Goal: Task Accomplishment & Management: Use online tool/utility

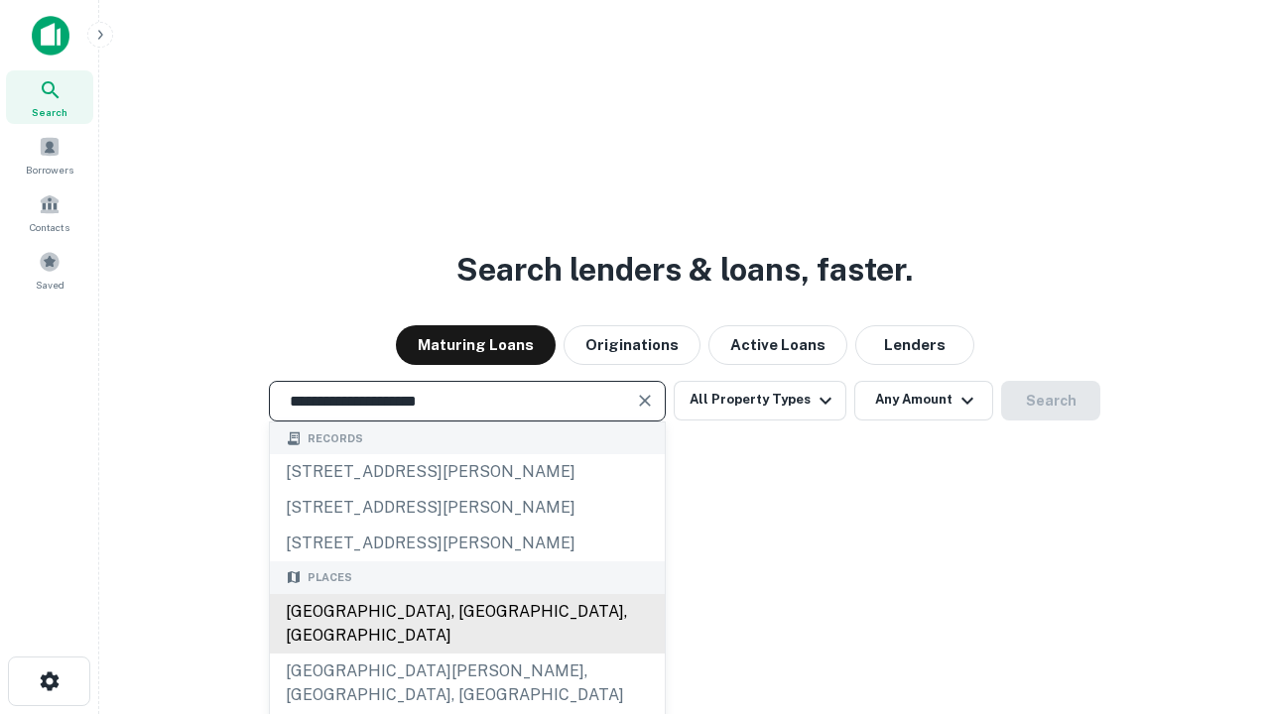
click at [466, 654] on div "Santa Monica, CA, USA" at bounding box center [467, 624] width 395 height 60
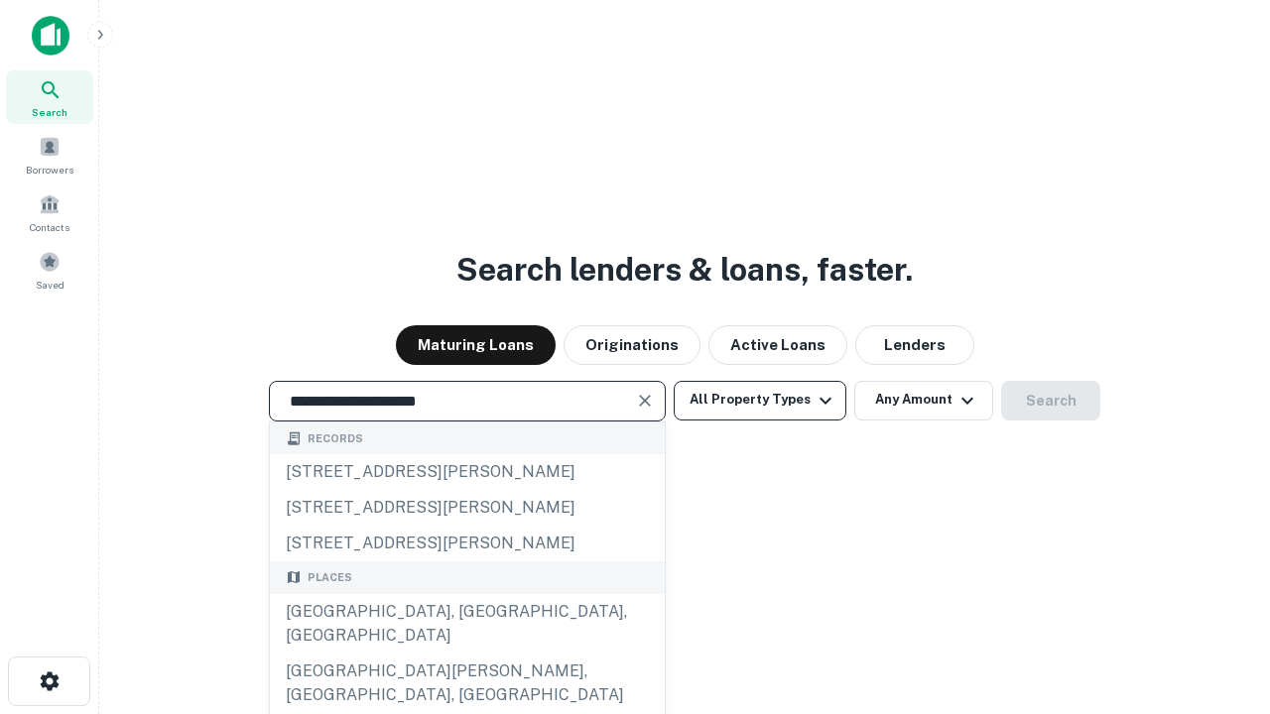
type input "**********"
click at [760, 400] on button "All Property Types" at bounding box center [760, 401] width 173 height 40
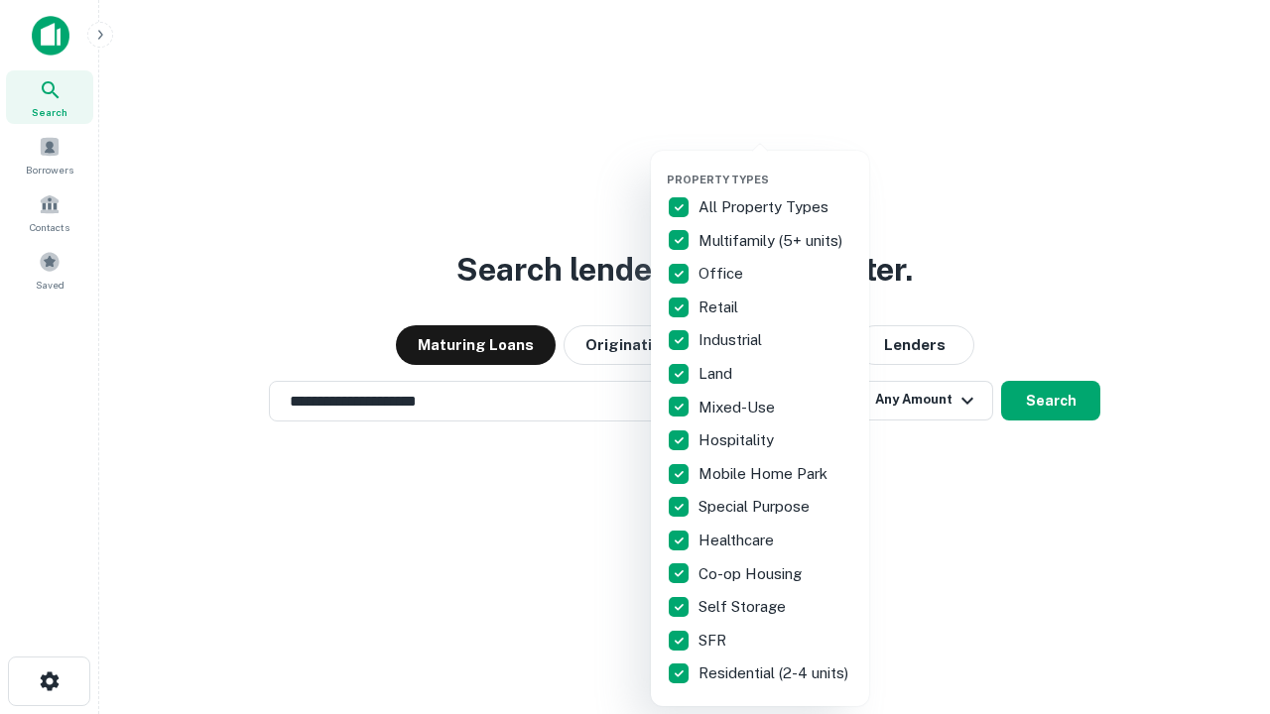
click at [776, 167] on button "button" at bounding box center [776, 167] width 218 height 1
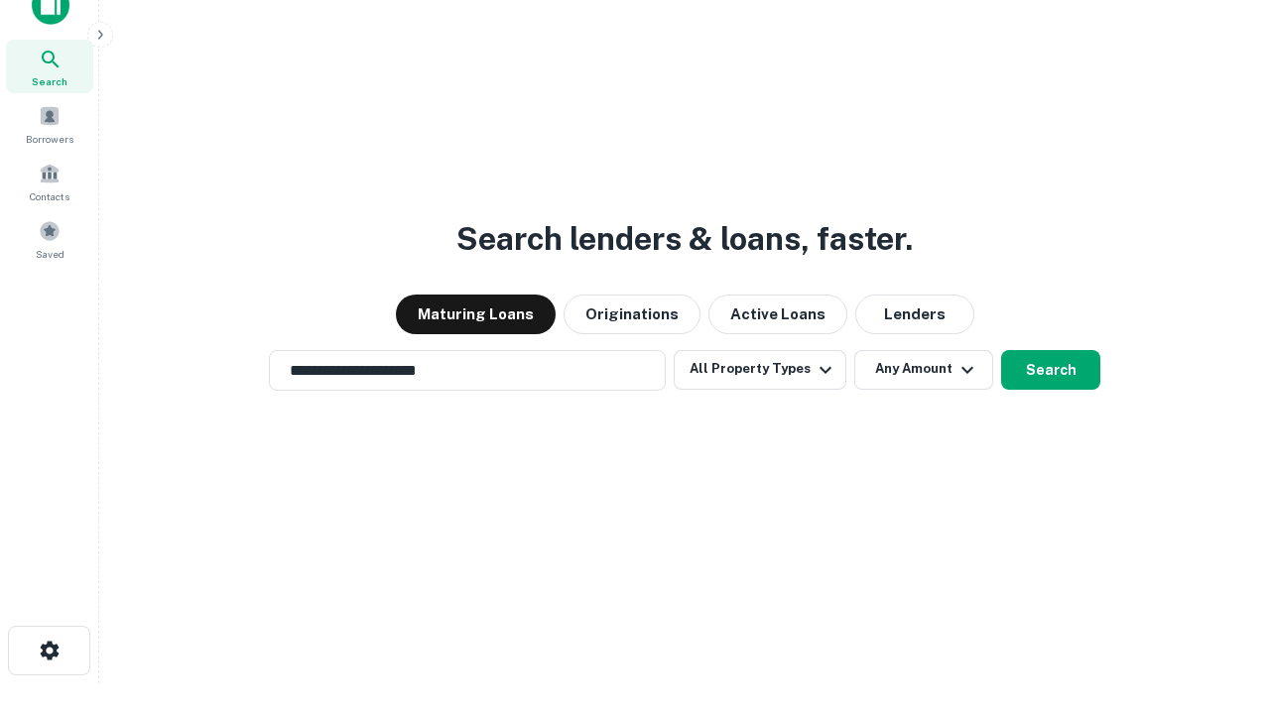
scroll to position [12, 239]
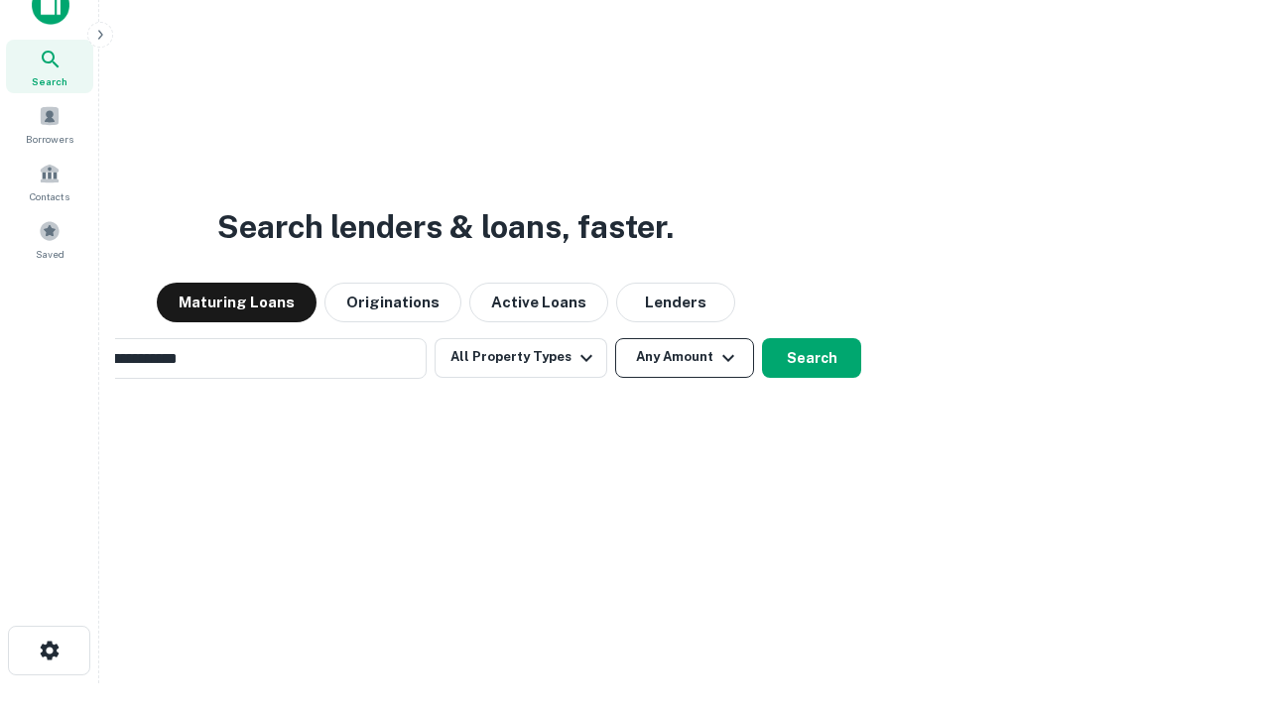
click at [615, 338] on button "Any Amount" at bounding box center [684, 358] width 139 height 40
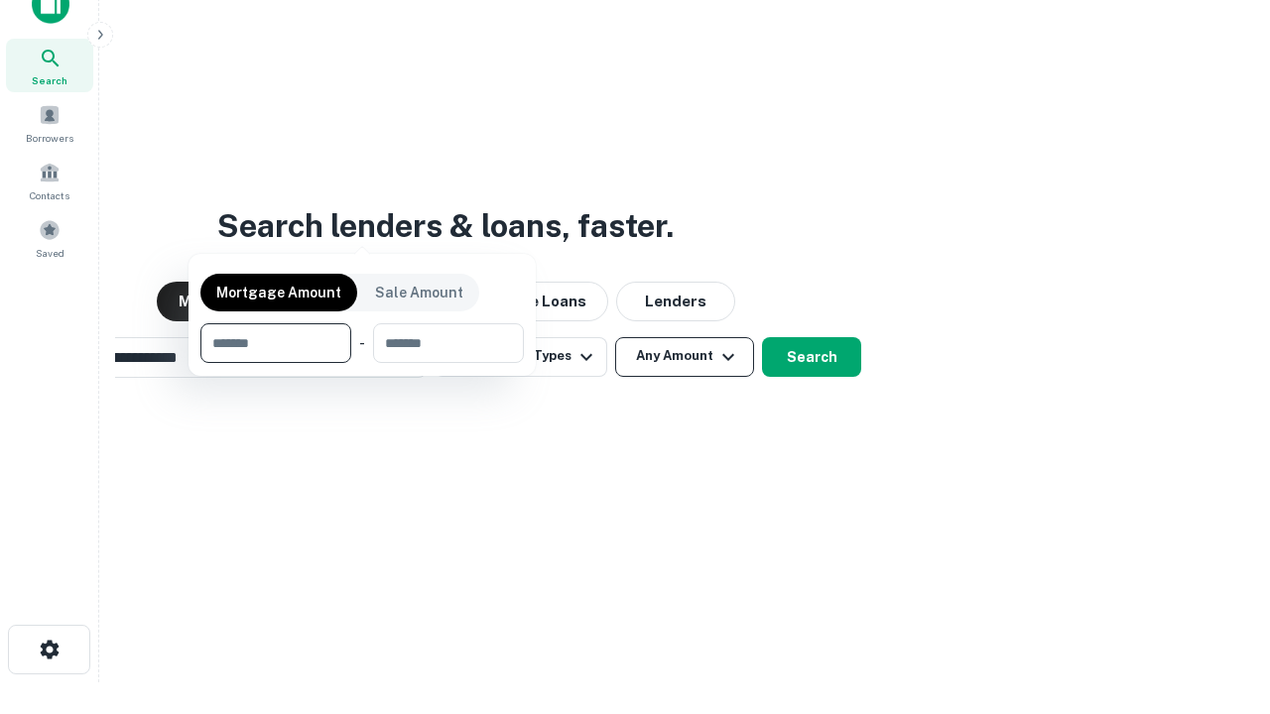
scroll to position [143, 562]
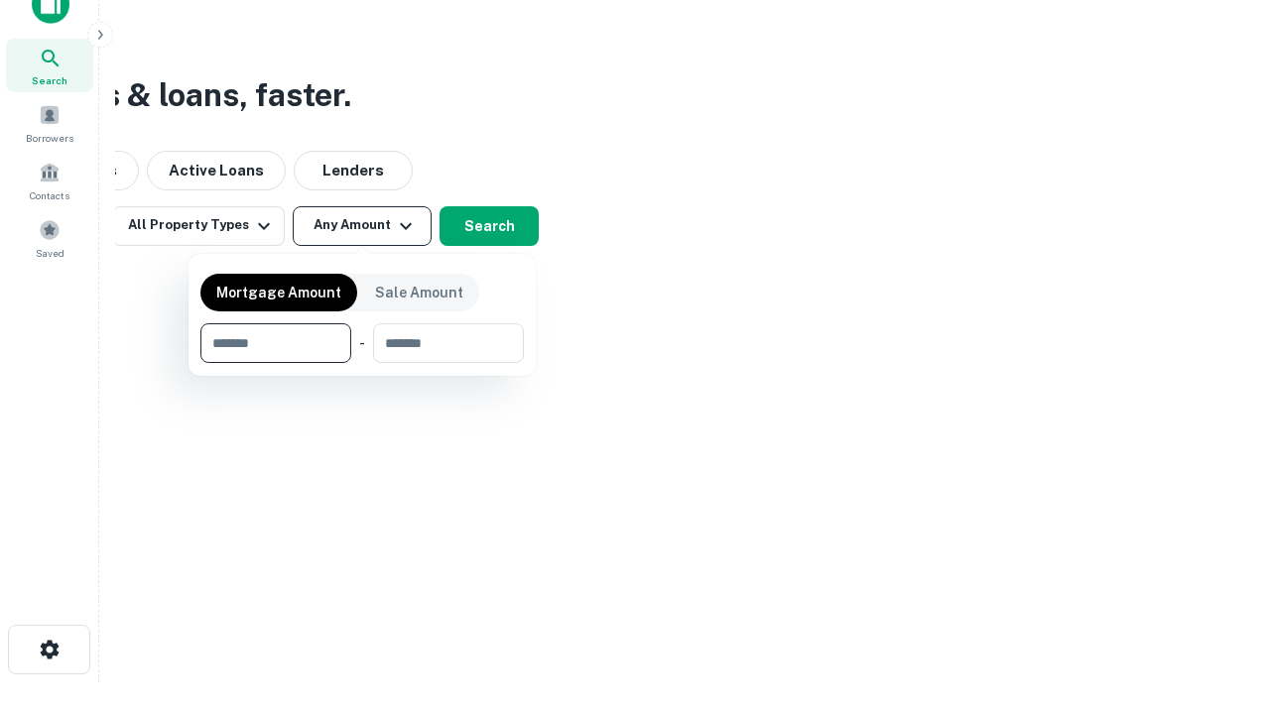
type input "*******"
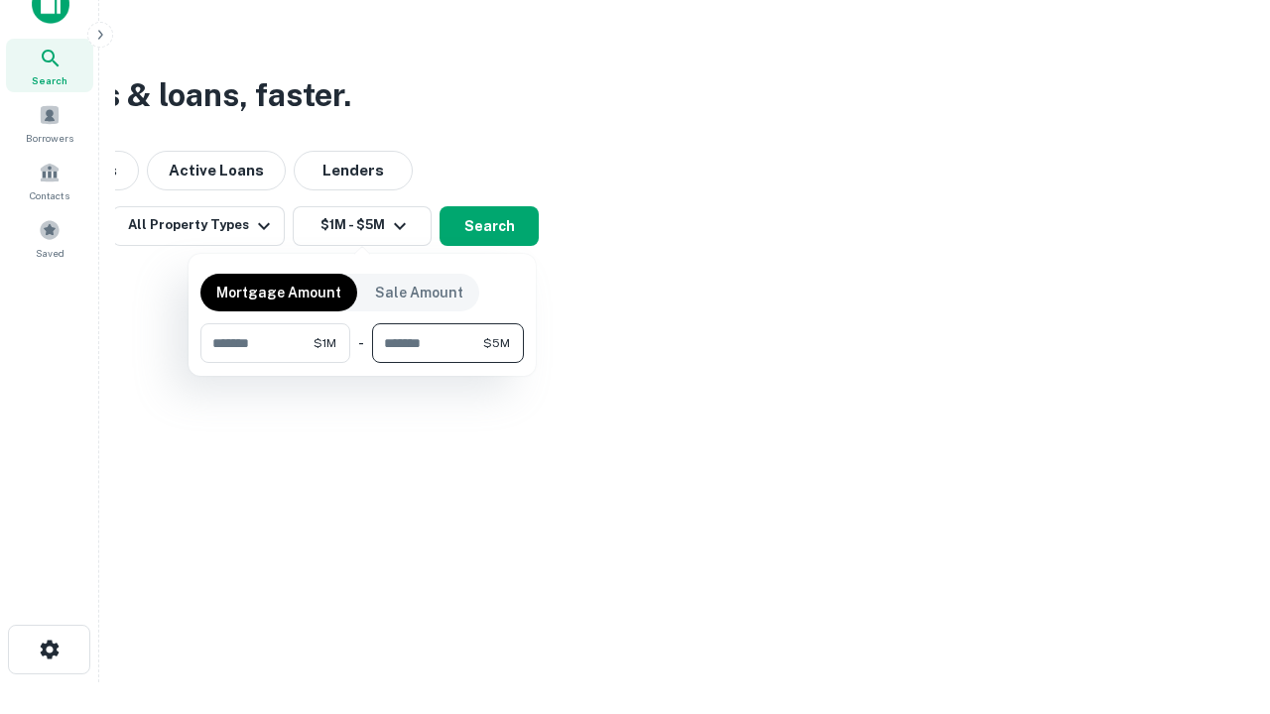
type input "*******"
click at [362, 363] on button "button" at bounding box center [361, 363] width 323 height 1
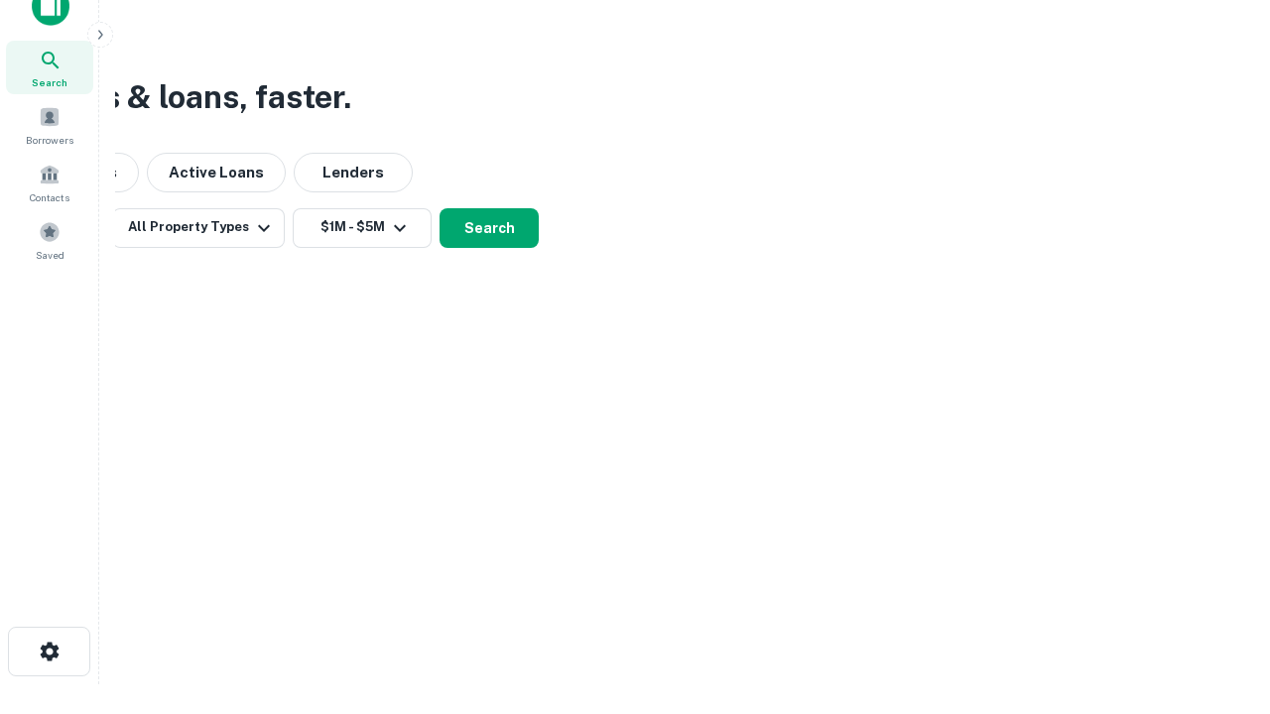
scroll to position [12, 366]
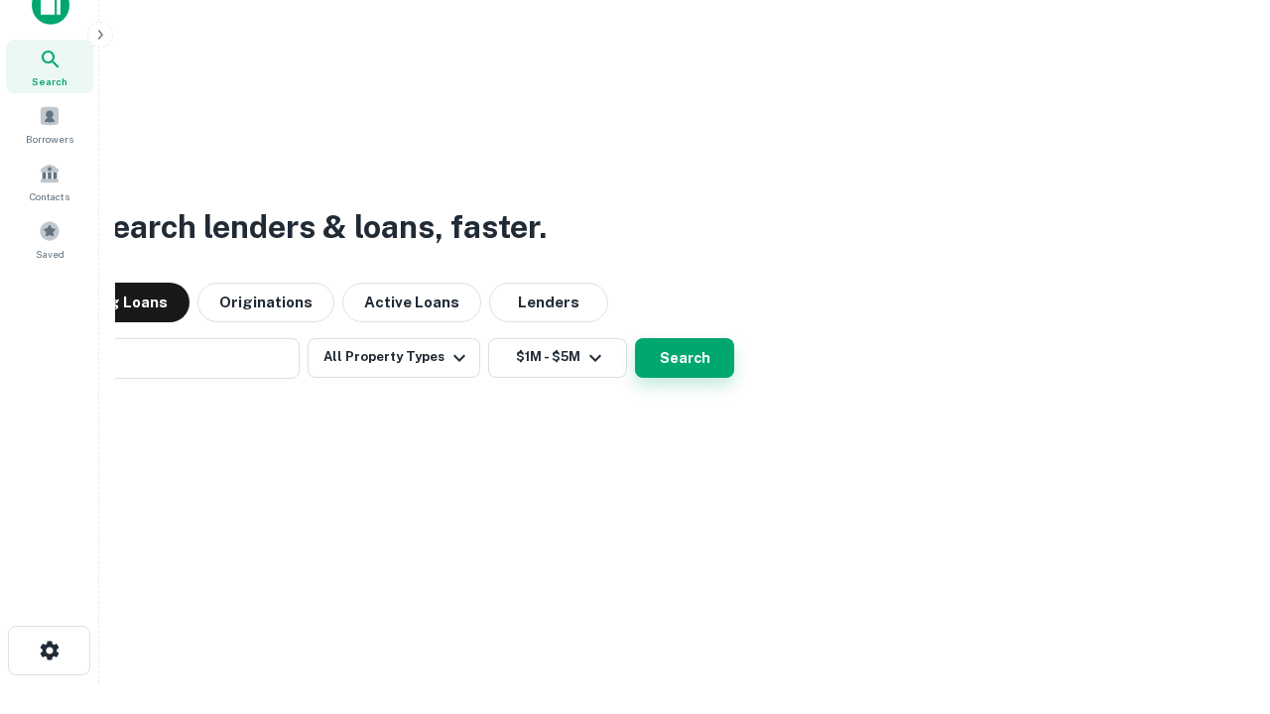
click at [635, 338] on button "Search" at bounding box center [684, 358] width 99 height 40
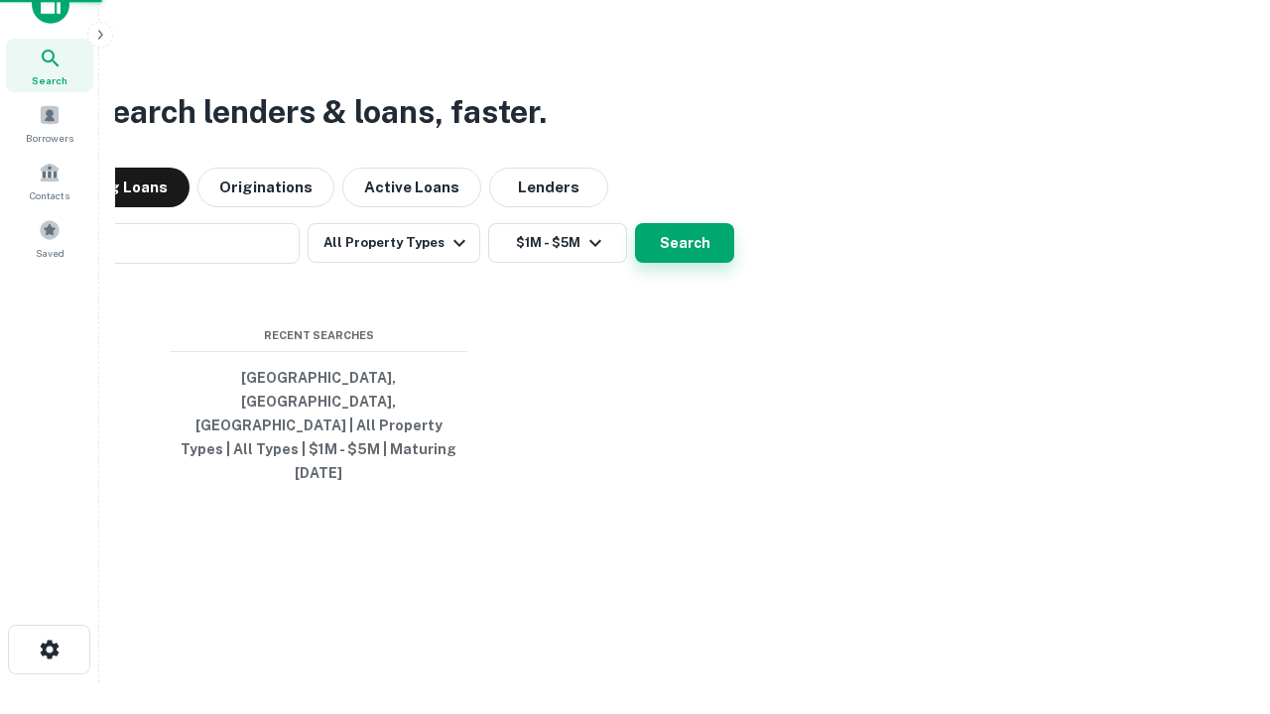
scroll to position [53, 562]
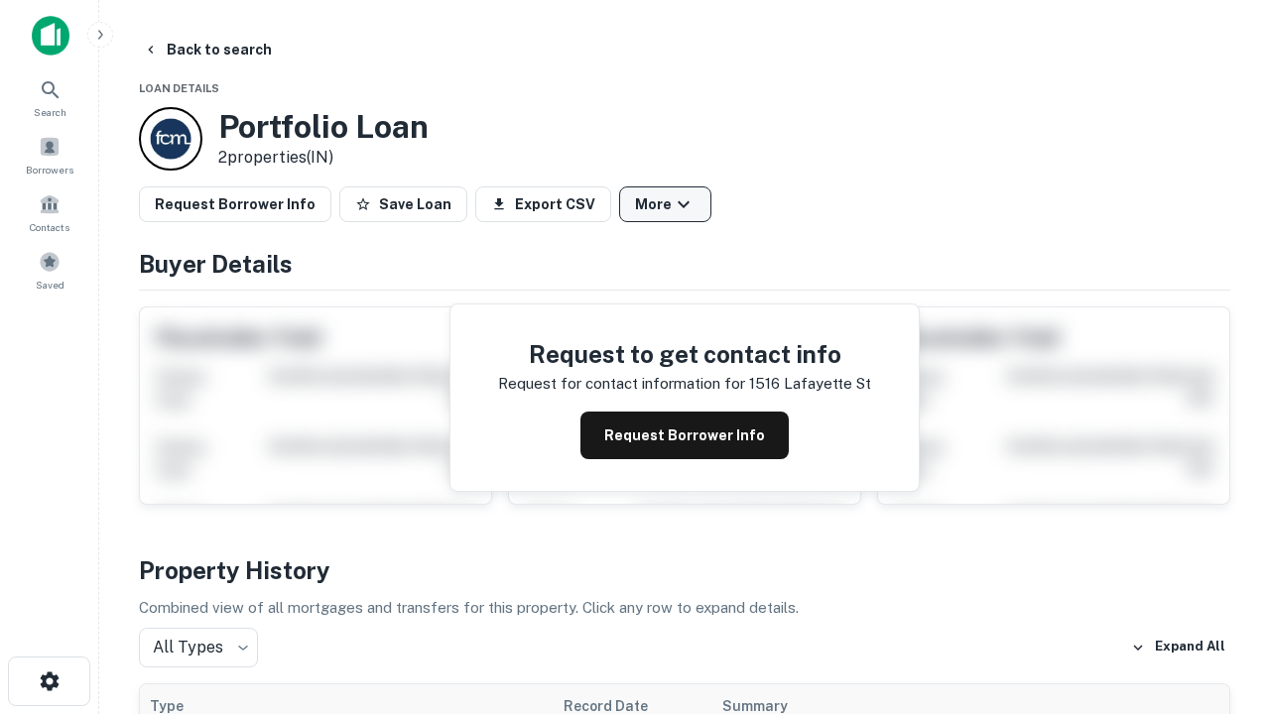
click at [665, 204] on button "More" at bounding box center [665, 205] width 92 height 36
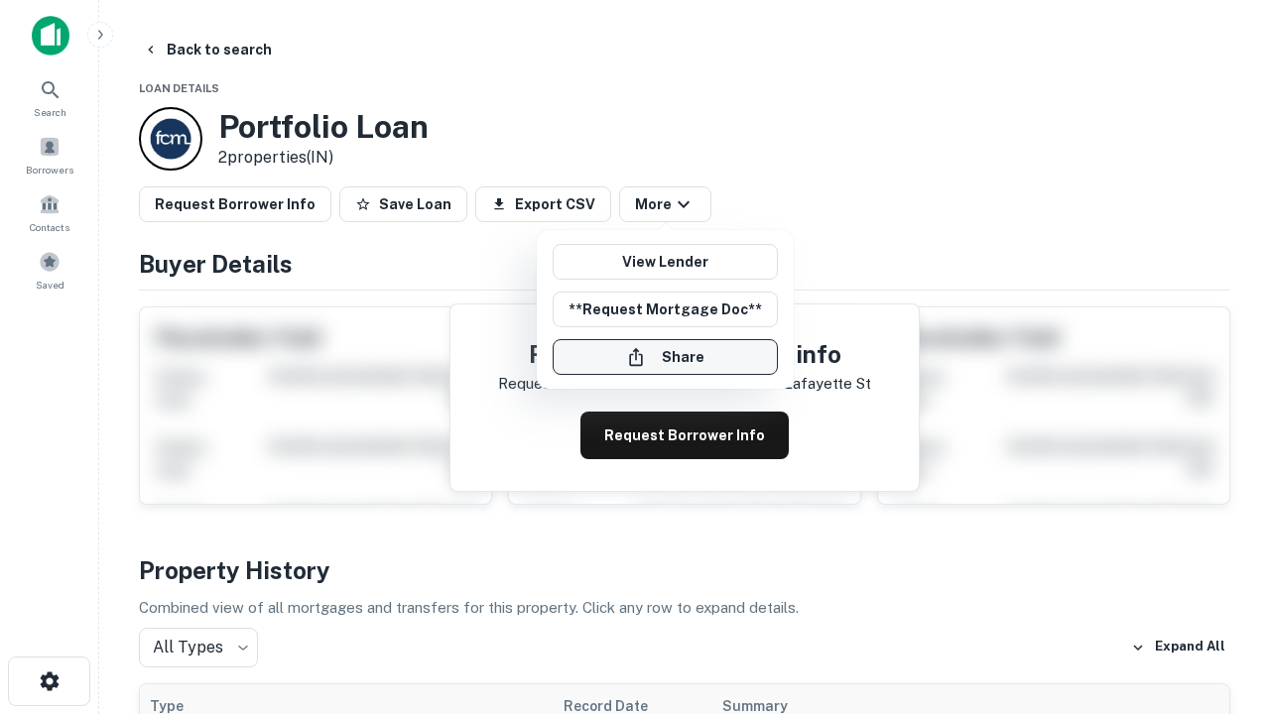
click at [665, 357] on button "Share" at bounding box center [665, 357] width 225 height 36
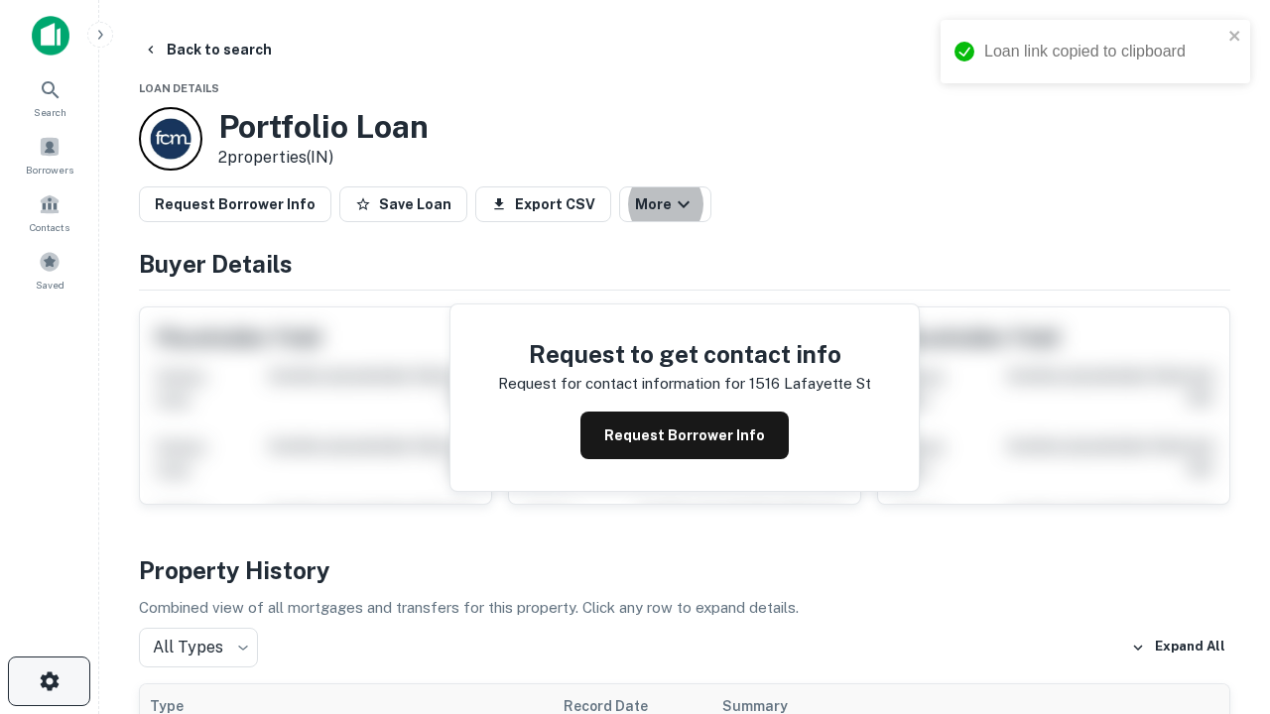
click at [49, 682] on icon "button" at bounding box center [50, 682] width 24 height 24
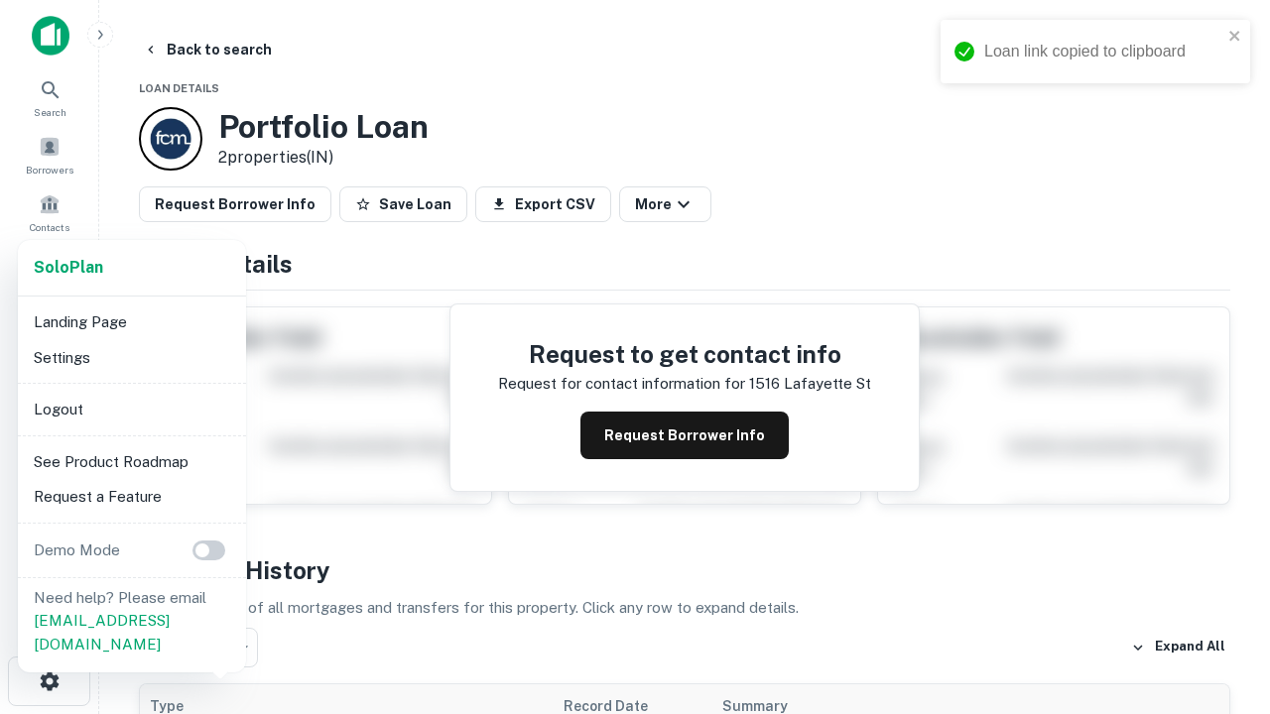
click at [131, 409] on li "Logout" at bounding box center [132, 410] width 212 height 36
